Goal: Task Accomplishment & Management: Use online tool/utility

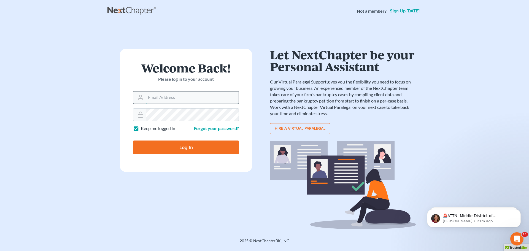
click at [169, 99] on input "Email Address" at bounding box center [192, 97] width 93 height 12
type input "[EMAIL_ADDRESS][DOMAIN_NAME]"
click at [201, 143] on input "Log In" at bounding box center [186, 147] width 106 height 14
type input "Thinking..."
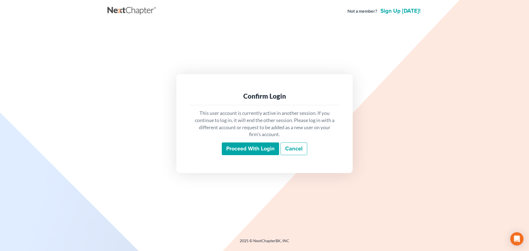
click at [257, 151] on input "Proceed with login" at bounding box center [250, 148] width 57 height 13
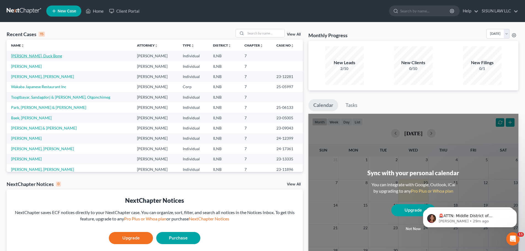
drag, startPoint x: 167, startPoint y: 94, endPoint x: 32, endPoint y: 58, distance: 139.8
click at [32, 58] on link "Lee, Duck Bong" at bounding box center [36, 55] width 51 height 5
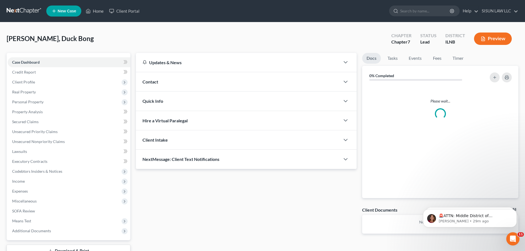
click at [32, 58] on link "Case Dashboard" at bounding box center [69, 62] width 123 height 10
